Goal: Subscribe to service/newsletter

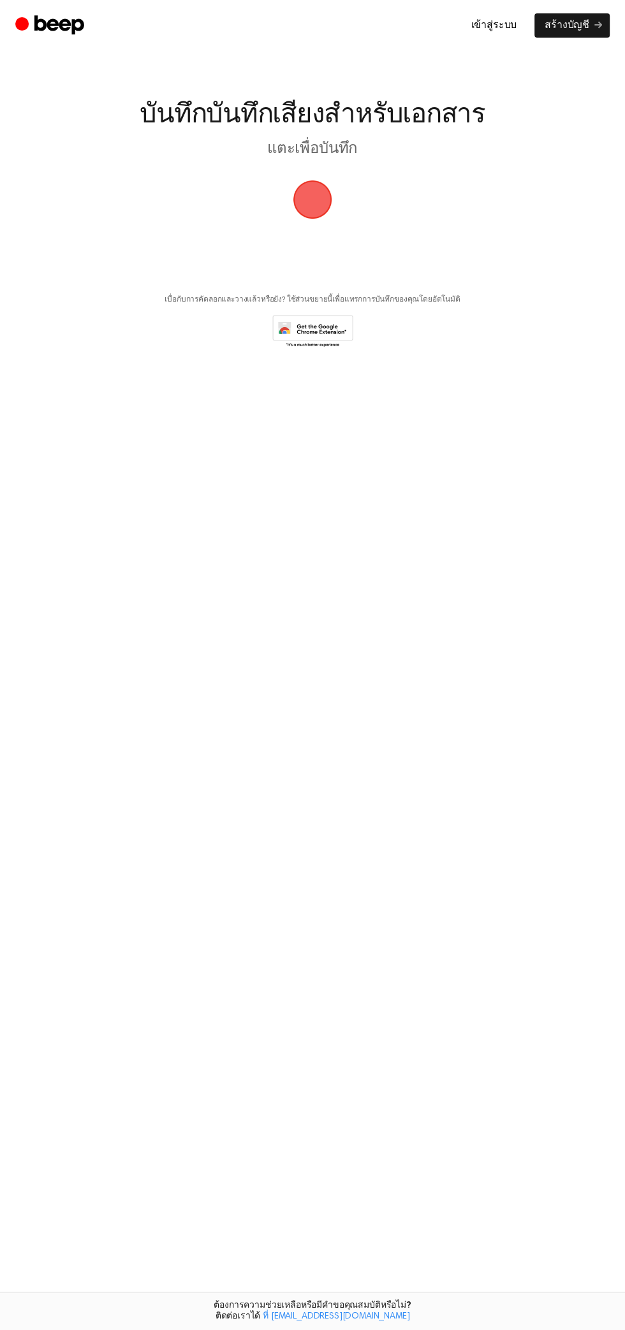
click at [284, 323] on icon at bounding box center [312, 332] width 81 height 35
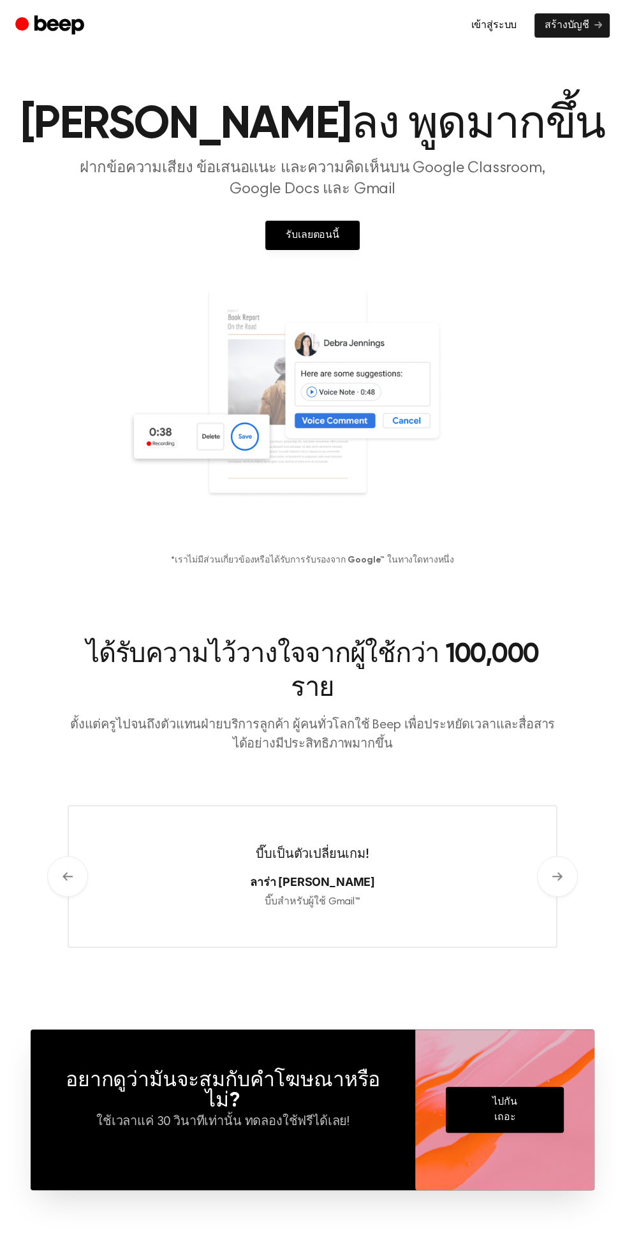
click at [313, 240] on font "รับเลยตอนนี้" at bounding box center [313, 235] width 54 height 10
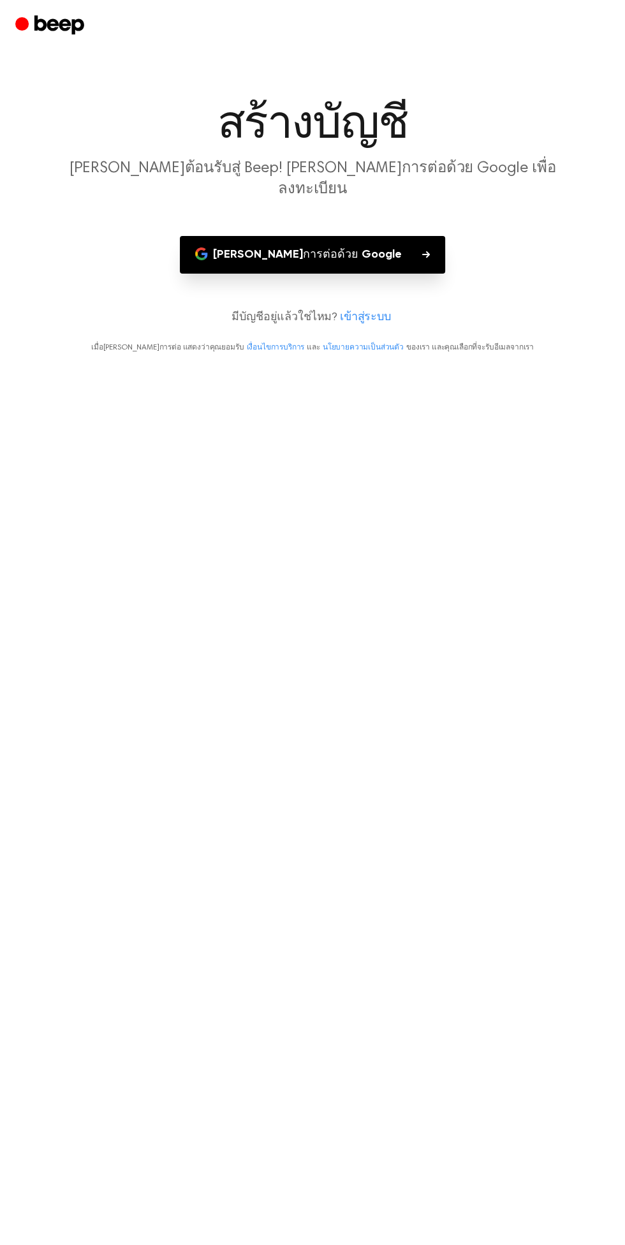
click at [198, 251] on icon "button" at bounding box center [196, 254] width 3 height 6
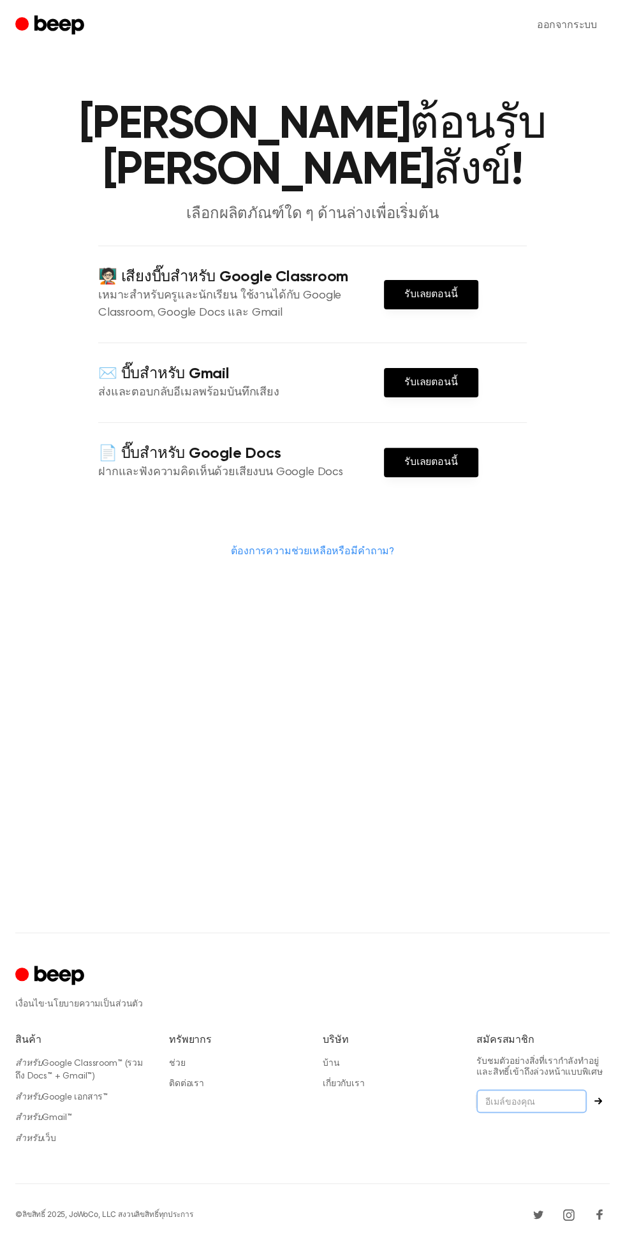
click at [525, 1113] on input "email" at bounding box center [531, 1101] width 110 height 24
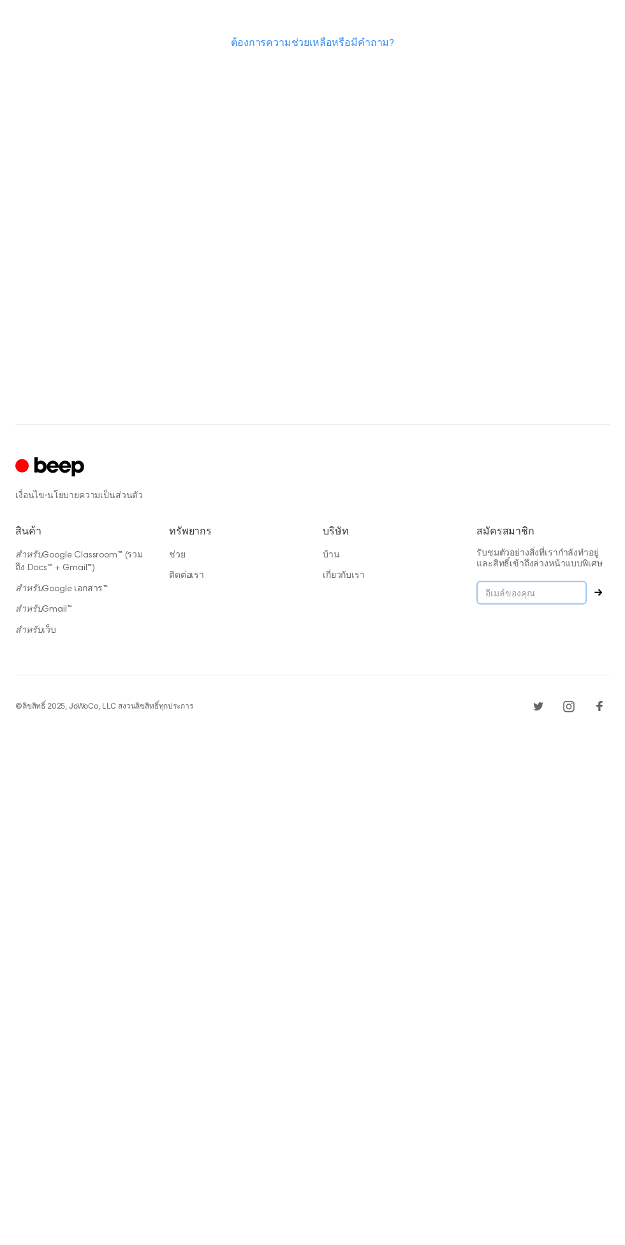
scroll to position [85, 0]
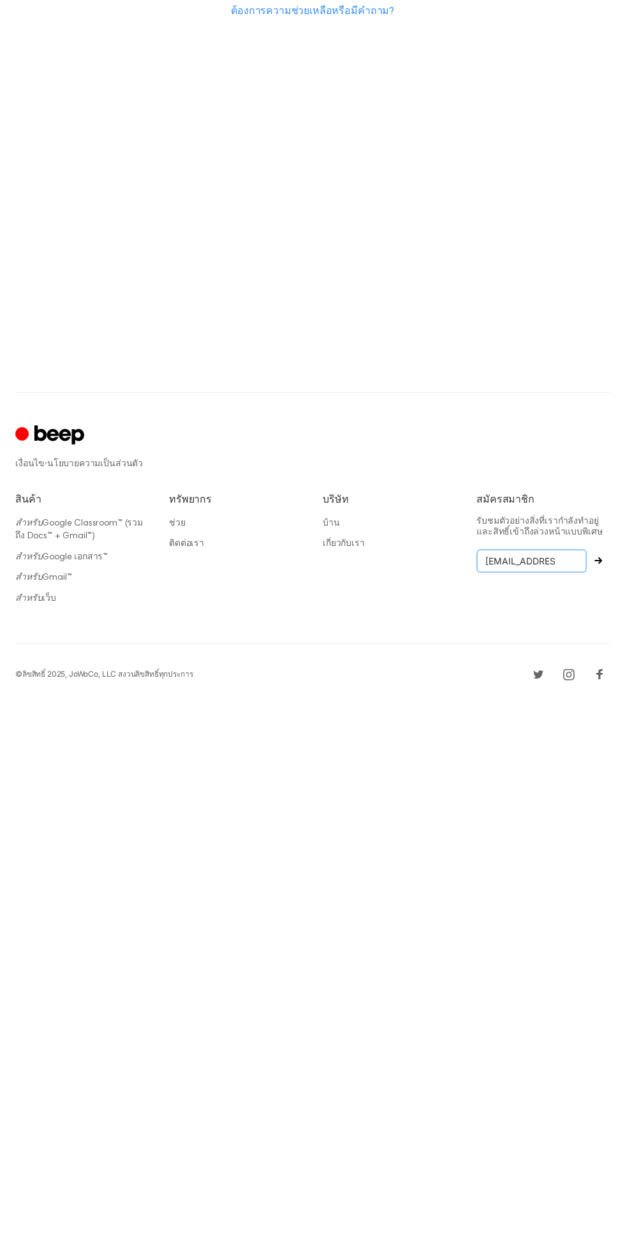
type input "[EMAIL_ADDRESS][DOMAIN_NAME]"
click at [599, 1104] on icon "สมัครสมาชิก" at bounding box center [598, 1100] width 8 height 7
